Goal: Communication & Community: Ask a question

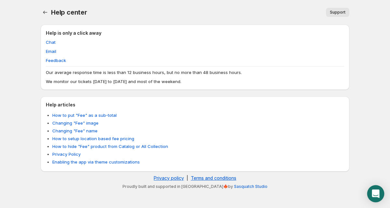
click at [375, 191] on icon "Open Intercom Messenger" at bounding box center [375, 194] width 7 height 8
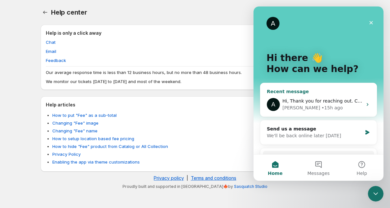
click at [346, 109] on div "[PERSON_NAME] • 15h ago" at bounding box center [322, 108] width 80 height 7
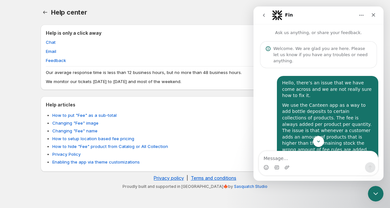
scroll to position [175, 0]
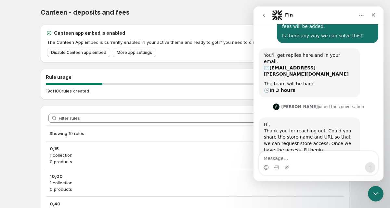
scroll to position [175, 0]
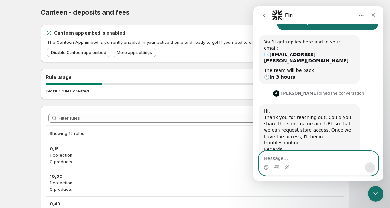
click at [315, 162] on textarea "Message…" at bounding box center [318, 156] width 119 height 11
paste textarea "Hello The store name is drinksonline The url is [URL][DOMAIN_NAME]"
type textarea "Hello The store name is drinksonline The url is [URL][DOMAIN_NAME]"
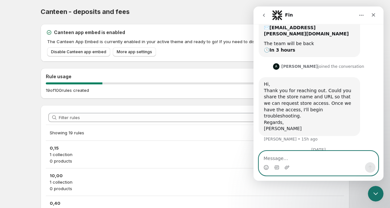
scroll to position [234, 0]
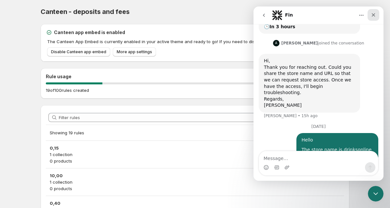
click at [375, 15] on icon "Close" at bounding box center [373, 14] width 5 height 5
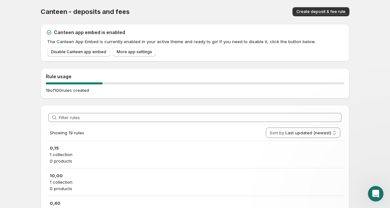
scroll to position [0, 0]
